Goal: Information Seeking & Learning: Learn about a topic

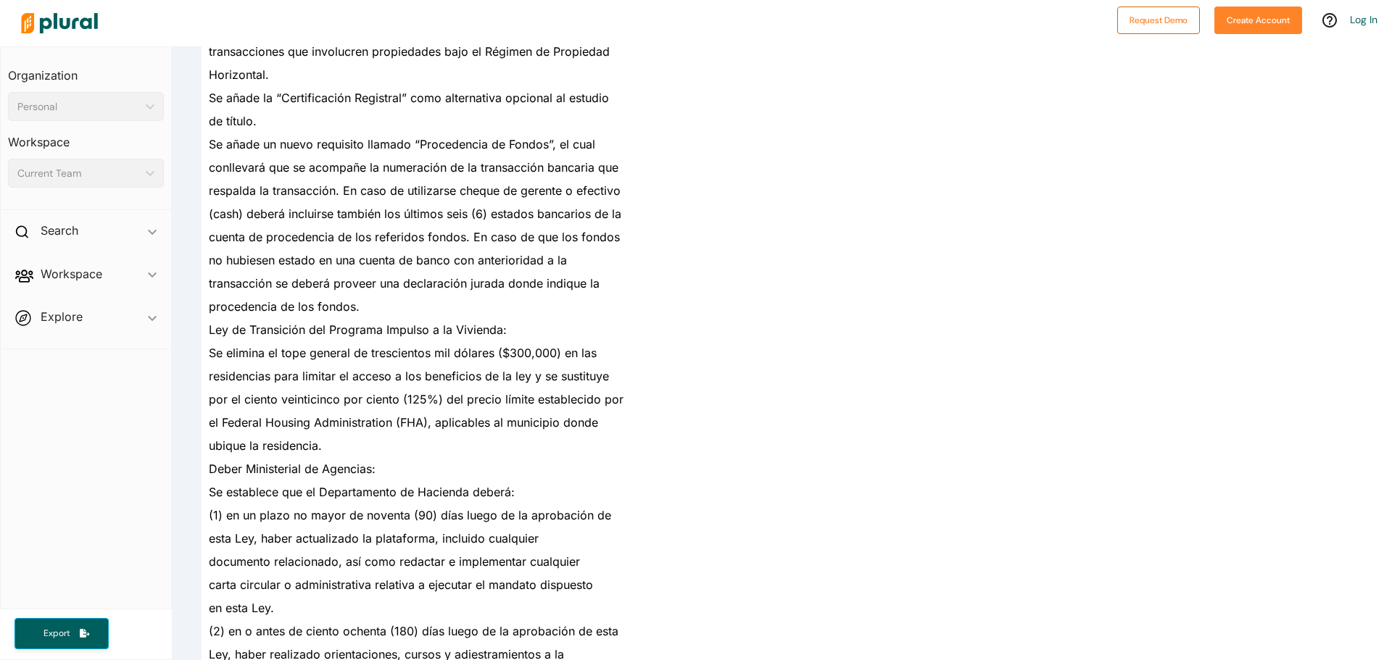
scroll to position [7063, 0]
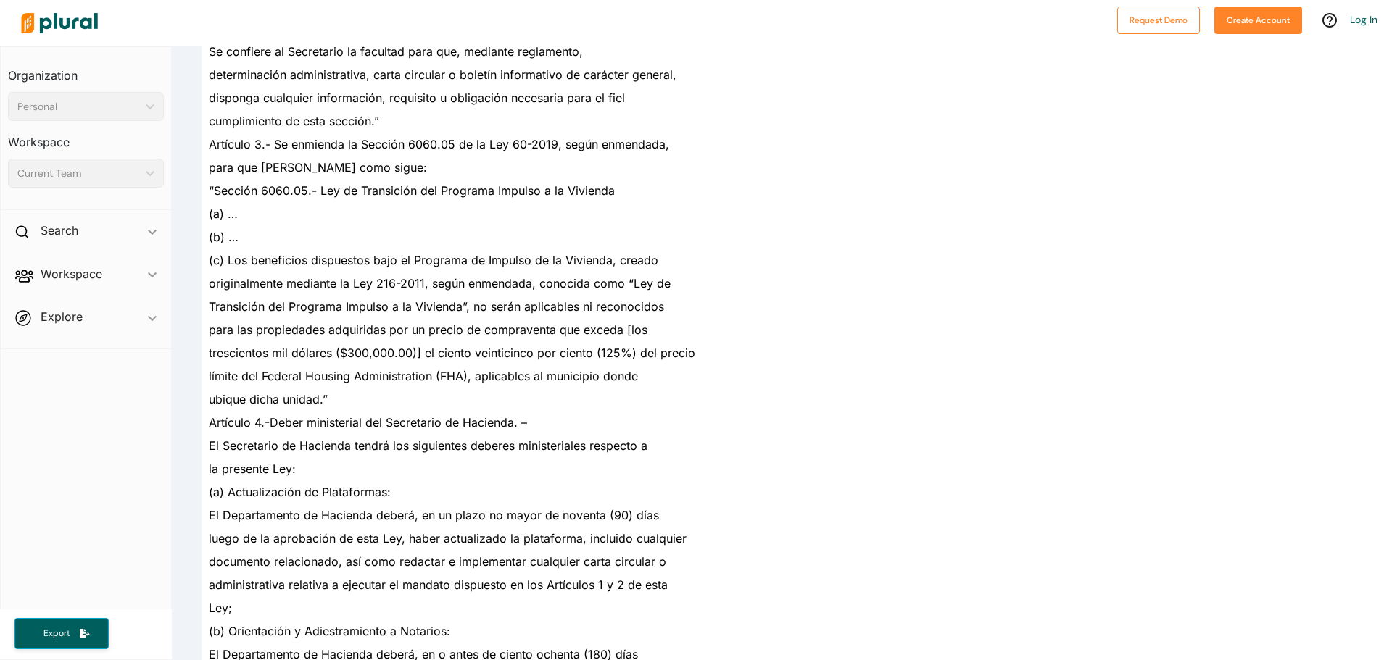
click at [471, 281] on span "originalmente mediante la Ley 216-2011, según enmendada, conocida como “Ley de" at bounding box center [440, 283] width 462 height 14
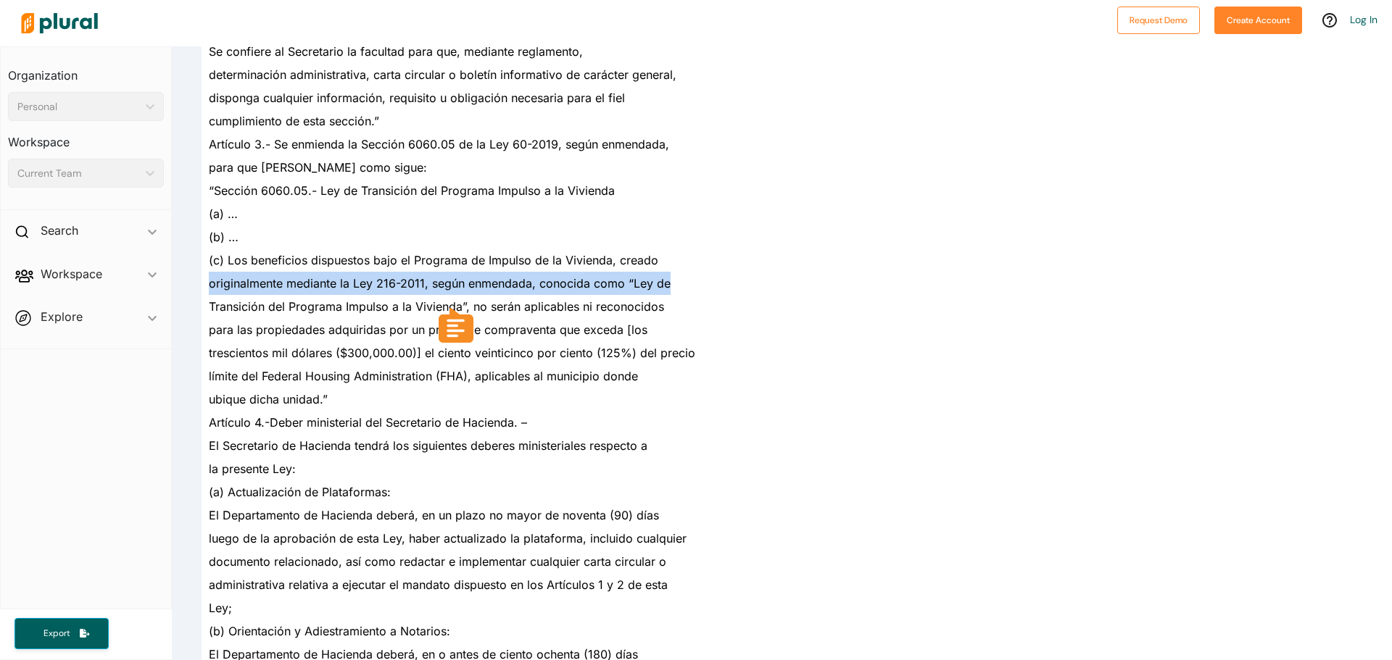
click at [471, 281] on span "originalmente mediante la Ley 216-2011, según enmendada, conocida como “Ley de" at bounding box center [440, 283] width 462 height 14
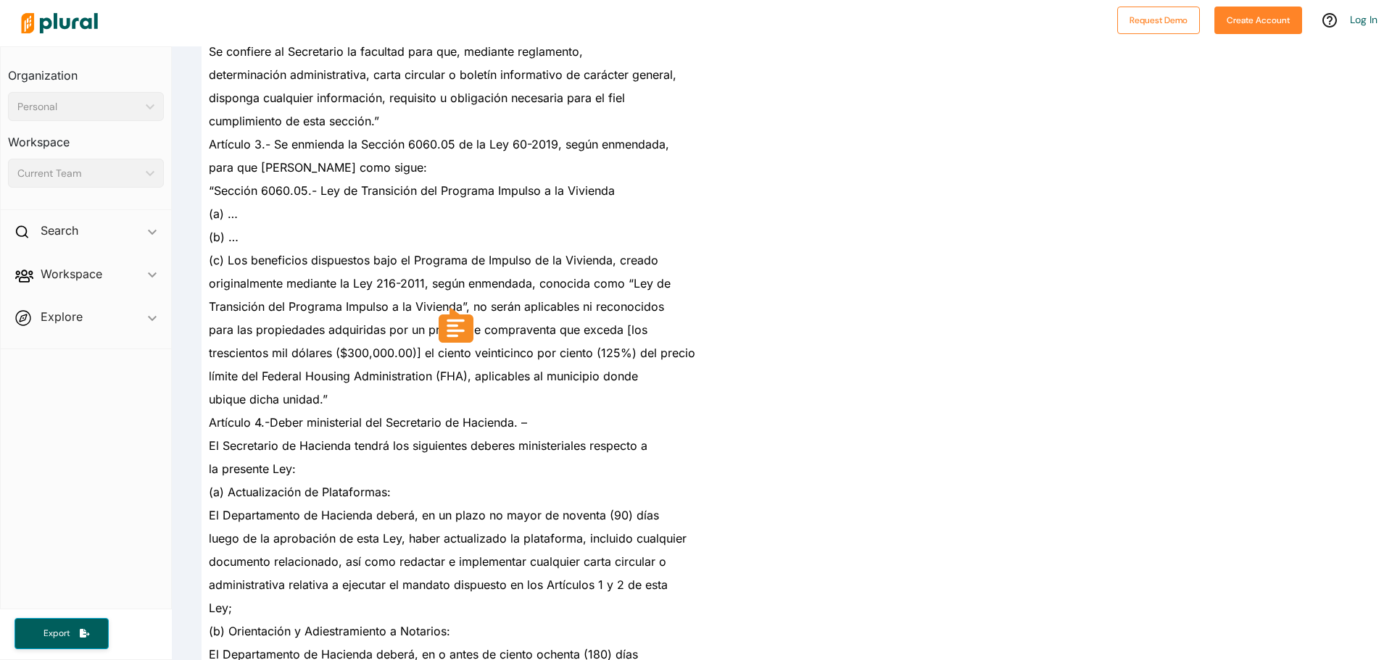
click at [443, 262] on span "(c) Los beneficios dispuestos bajo el Programa de Impulso de la Vivienda, creado" at bounding box center [433, 260] width 449 height 14
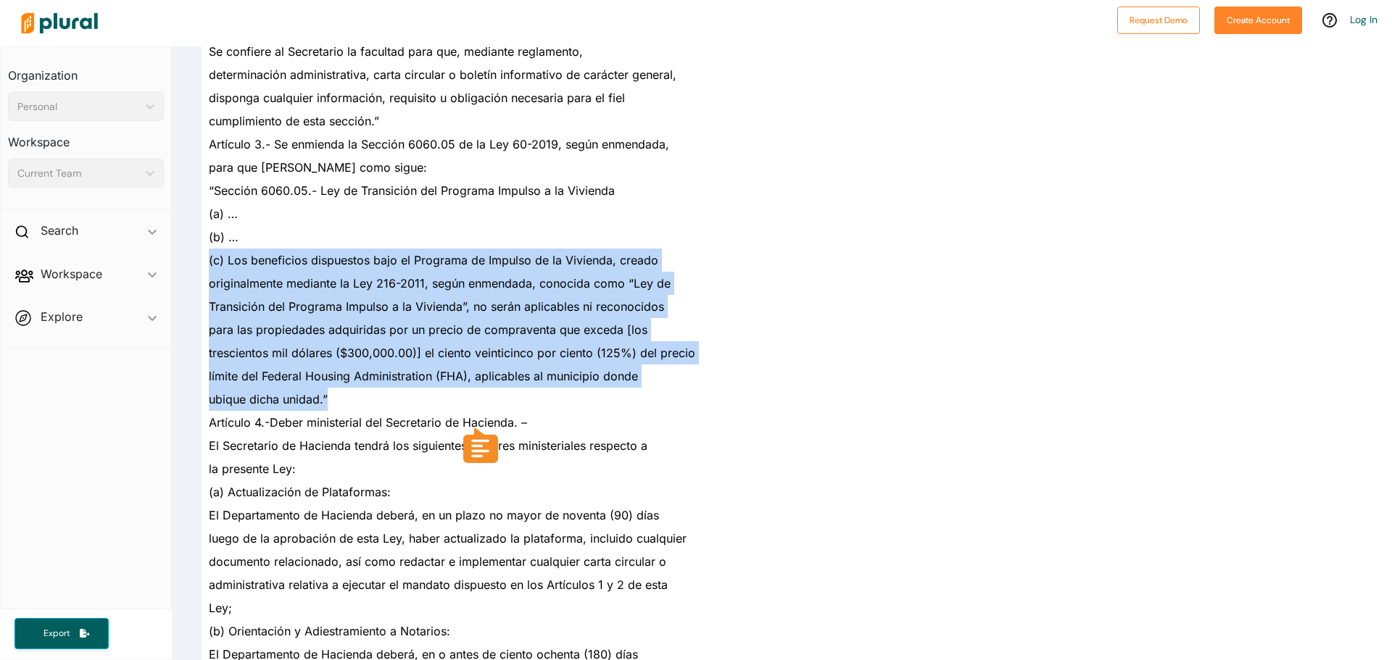
drag, startPoint x: 210, startPoint y: 255, endPoint x: 415, endPoint y: 386, distance: 242.9
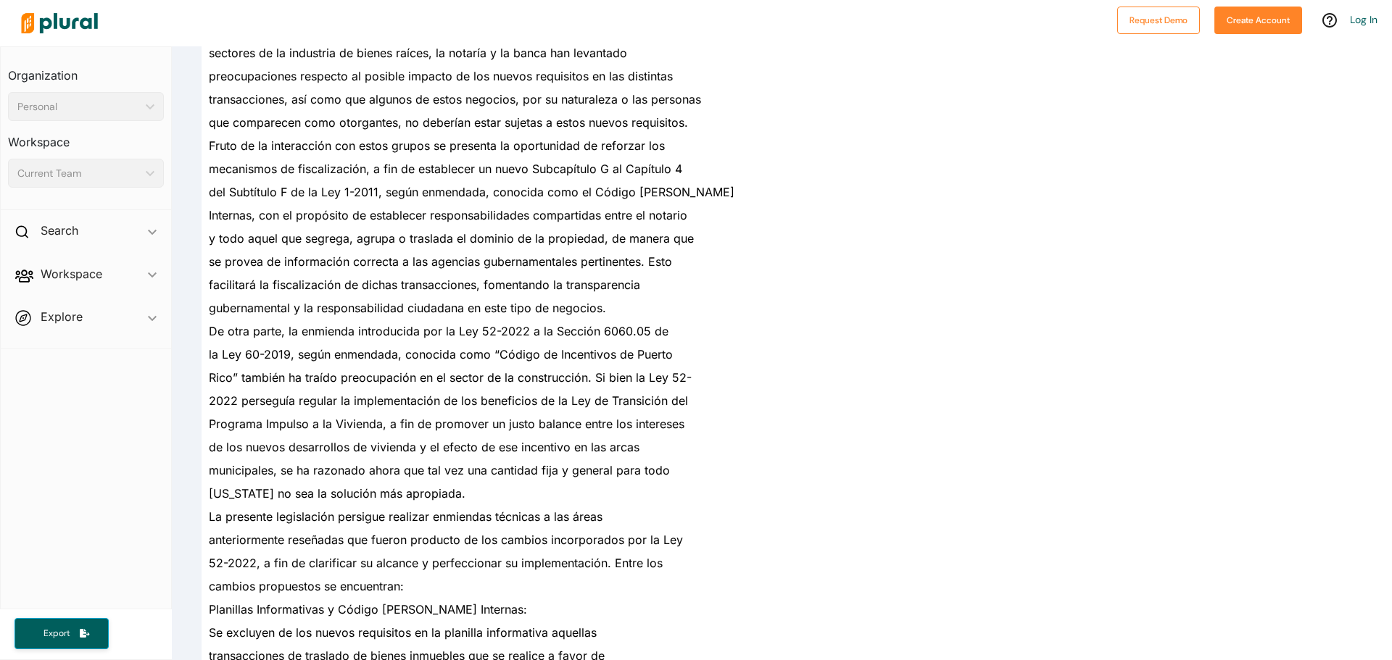
scroll to position [1481, 0]
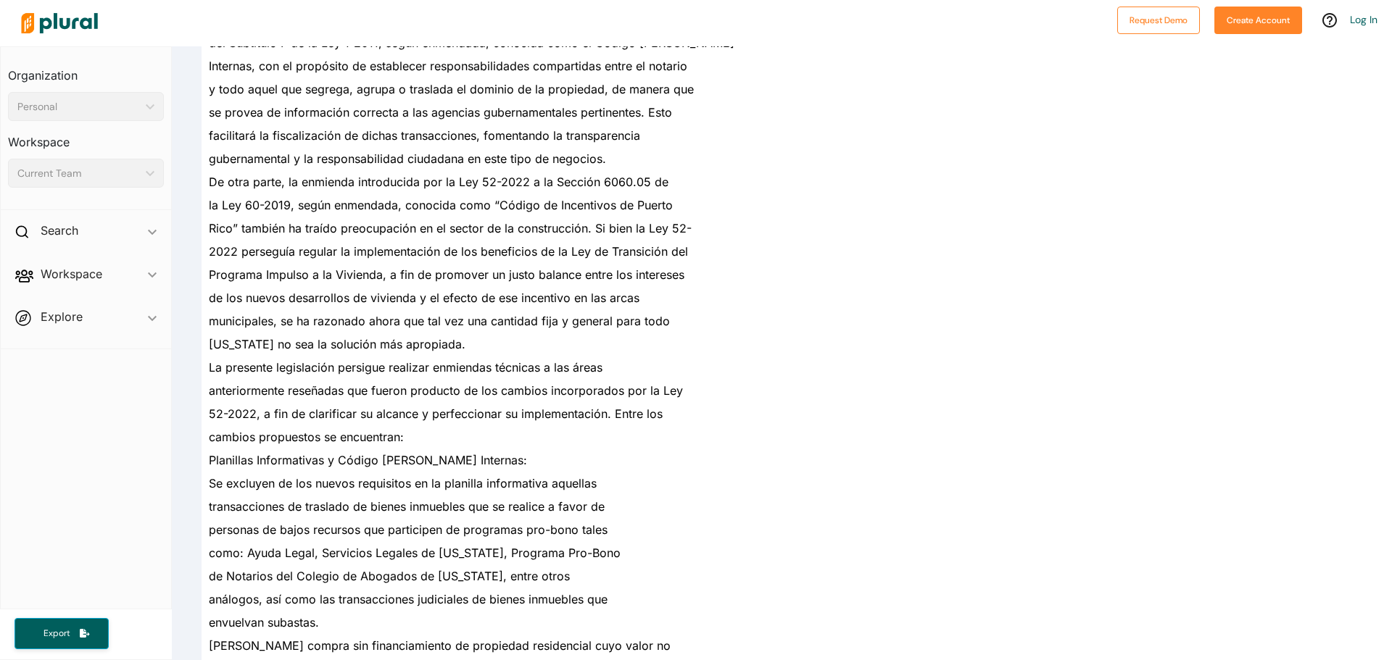
click at [598, 332] on div "municipales, se ha razonado ahora que tal vez una cantidad fija y general para …" at bounding box center [484, 321] width 564 height 23
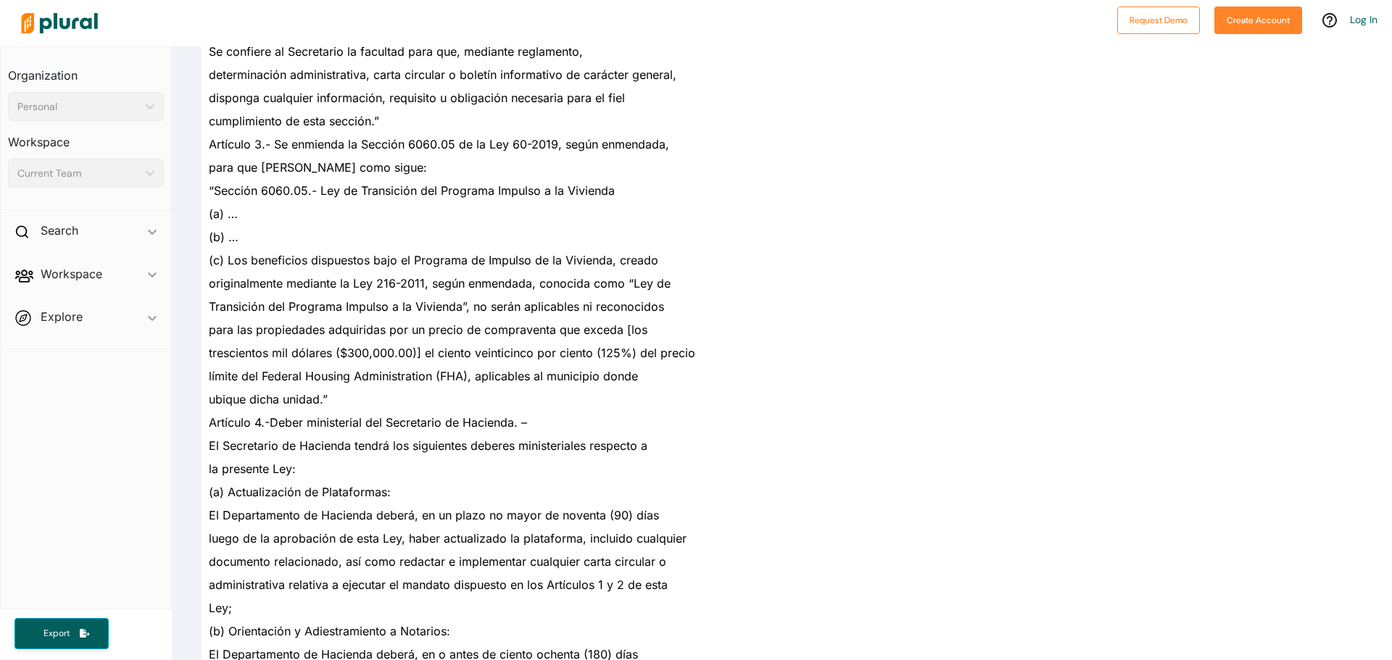
scroll to position [2423, 0]
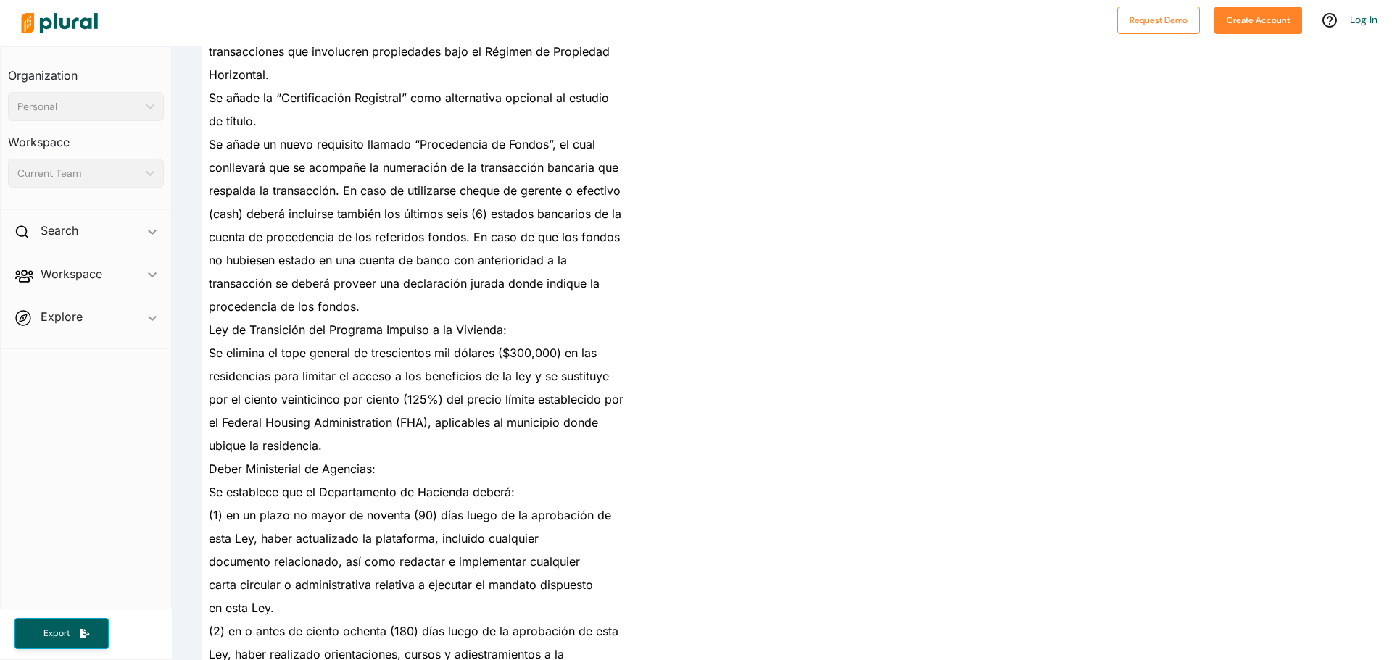
click at [453, 341] on div "Ley de Transición del Programa Impulso a la Vivienda:" at bounding box center [484, 329] width 564 height 23
click at [222, 335] on span "Ley de Transición del Programa Impulso a la Vivienda:" at bounding box center [358, 330] width 298 height 14
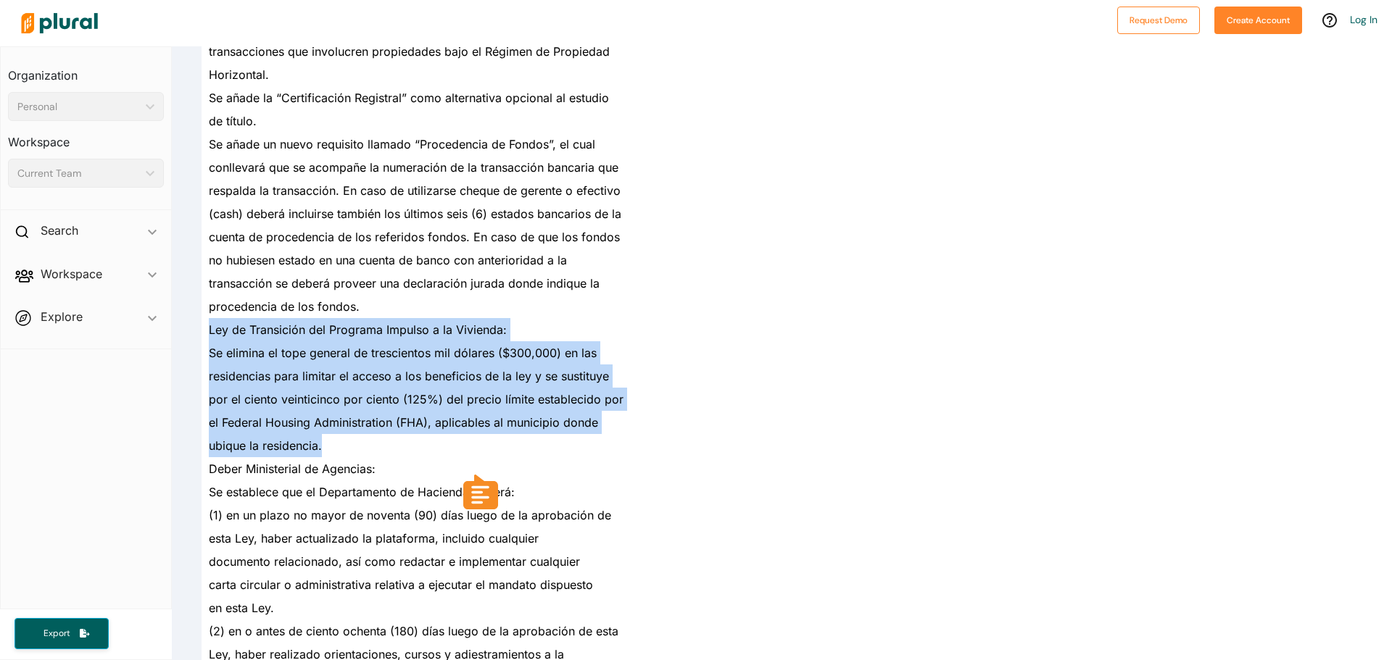
drag, startPoint x: 210, startPoint y: 331, endPoint x: 338, endPoint y: 444, distance: 171.0
copy div "Ley de Transición del Programa Impulso a la Vivienda: Se elimina el tope genera…"
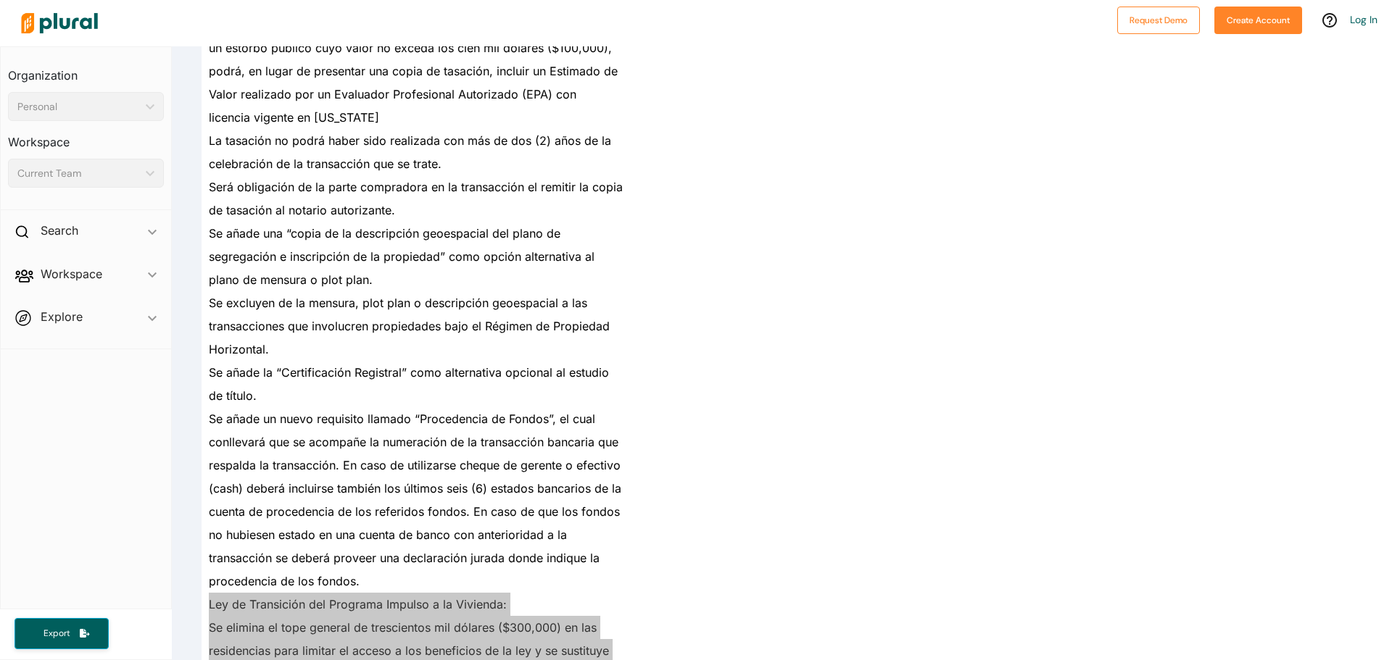
scroll to position [1988, 0]
